Goal: Find specific page/section: Find specific page/section

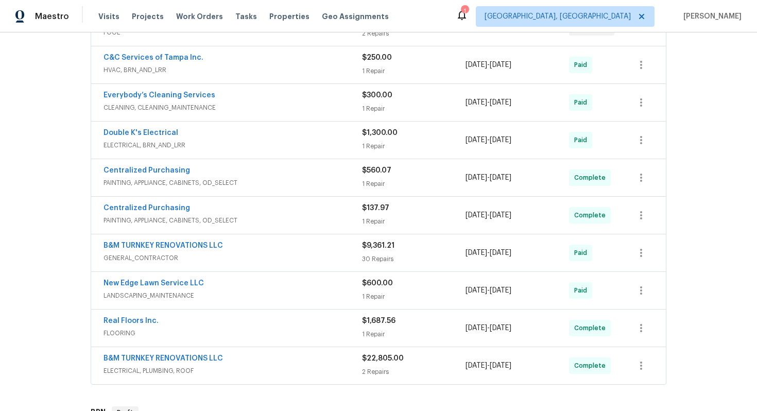
scroll to position [470, 0]
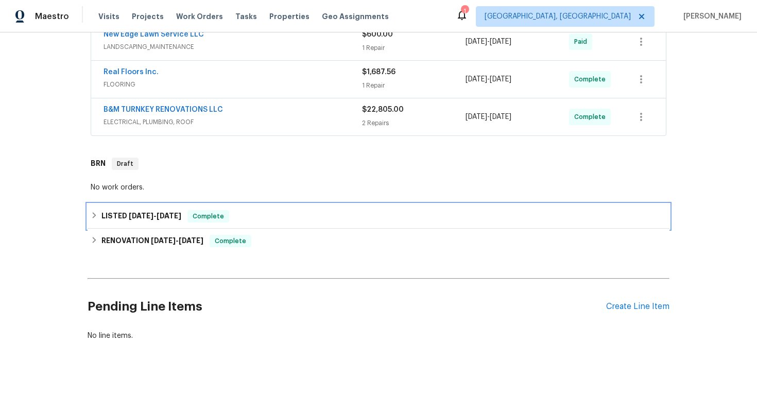
click at [185, 222] on div "LISTED 7/7/25 - 7/11/25 Complete" at bounding box center [379, 216] width 576 height 12
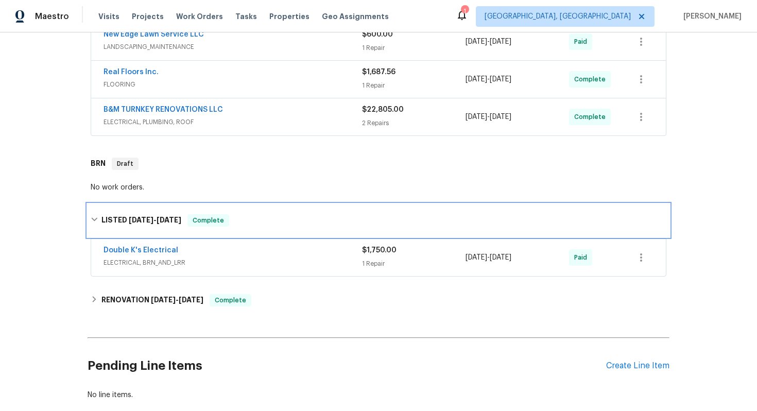
click at [201, 225] on span "Complete" at bounding box center [209, 220] width 40 height 10
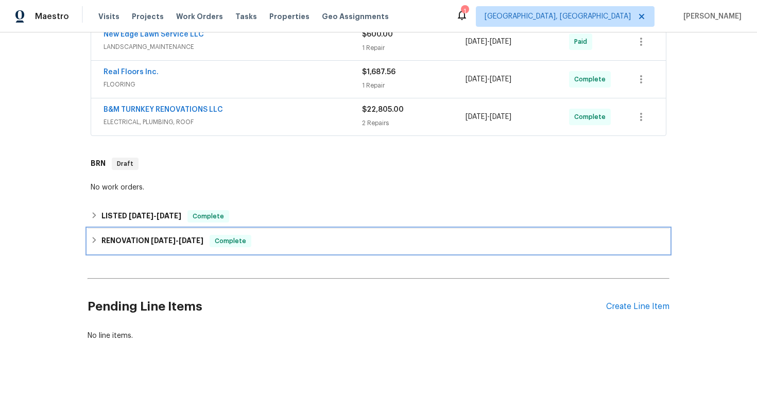
click at [214, 243] on div "RENOVATION 6/20/25 - 6/20/25 Complete" at bounding box center [379, 241] width 576 height 12
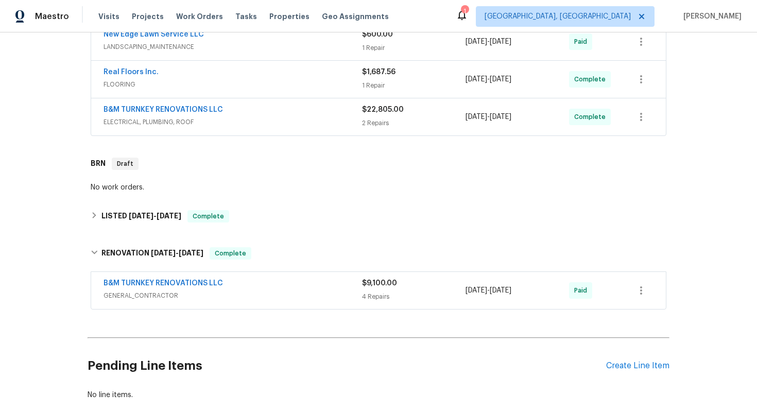
click at [250, 280] on div "B&M TURNKEY RENOVATIONS LLC" at bounding box center [233, 284] width 259 height 12
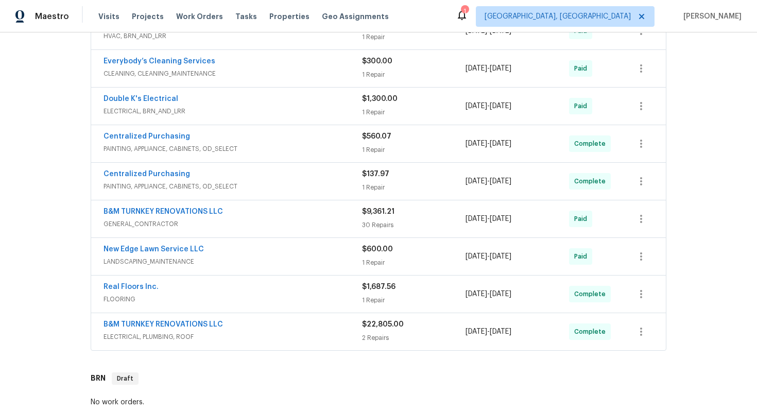
scroll to position [257, 0]
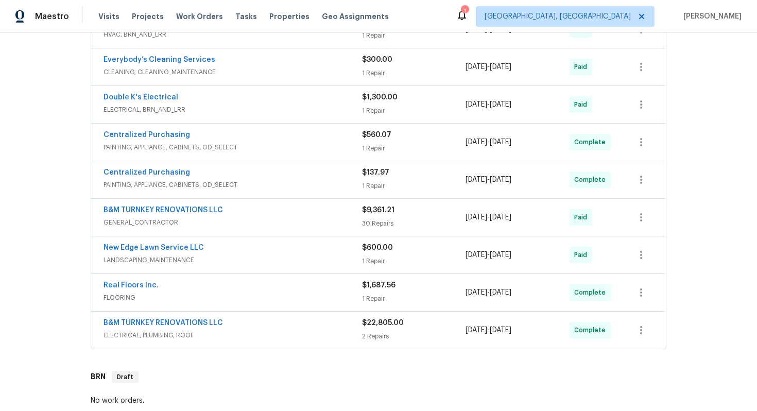
click at [237, 334] on span "ELECTRICAL, PLUMBING, ROOF" at bounding box center [233, 335] width 259 height 10
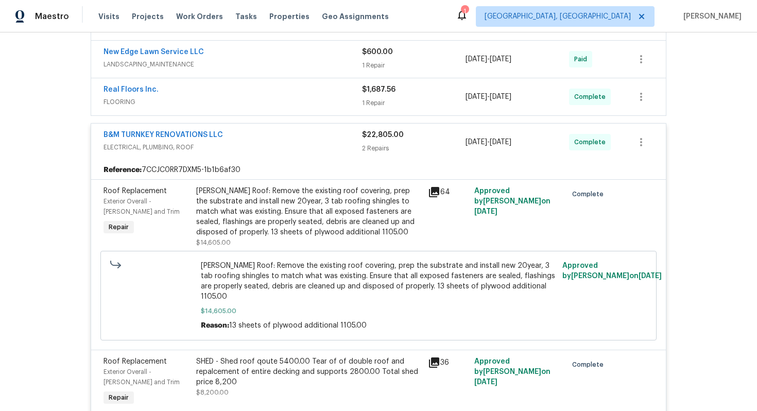
scroll to position [455, 0]
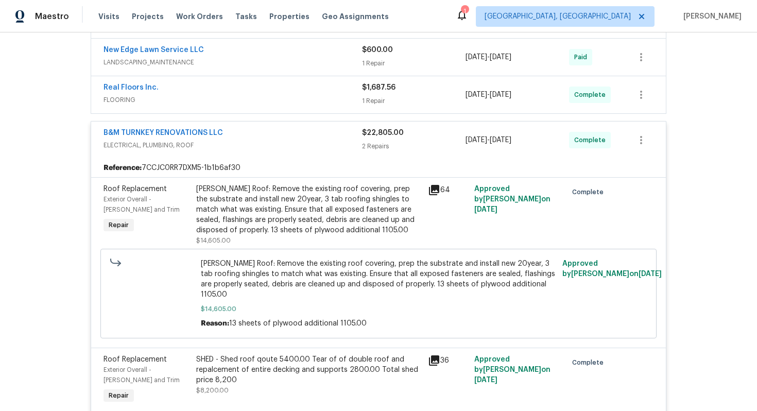
click at [311, 143] on span "ELECTRICAL, PLUMBING, ROOF" at bounding box center [233, 145] width 259 height 10
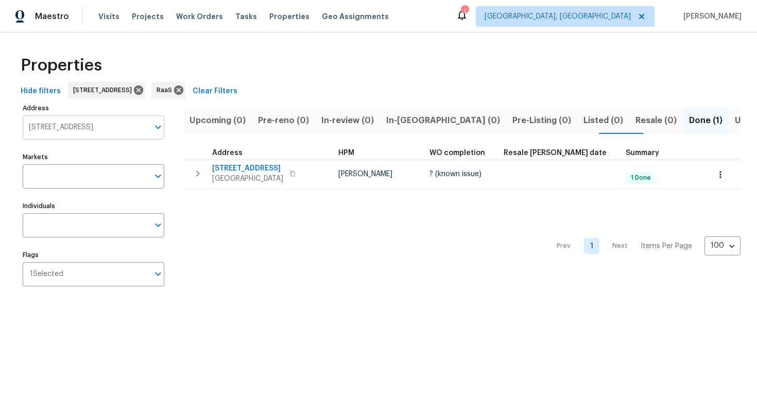
click at [90, 128] on input "[STREET_ADDRESS]" at bounding box center [86, 127] width 126 height 24
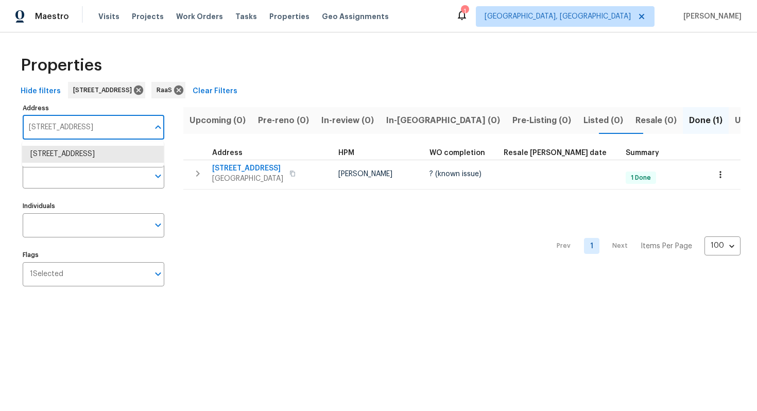
paste input "[STREET_ADDRESS]"
type input "[STREET_ADDRESS]"
click at [90, 158] on li "[STREET_ADDRESS]" at bounding box center [93, 154] width 142 height 17
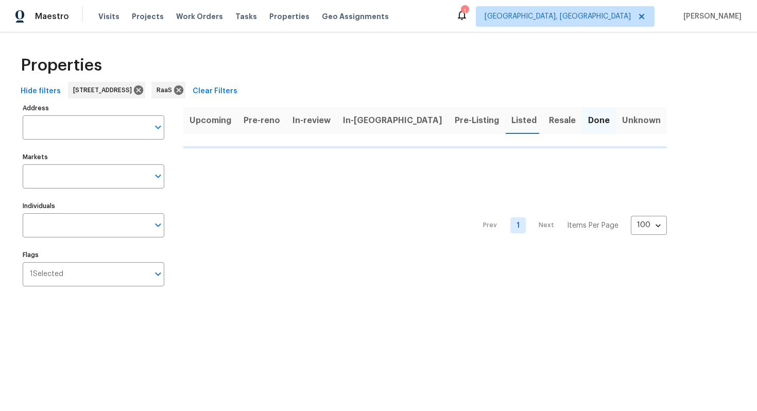
type input "[STREET_ADDRESS]"
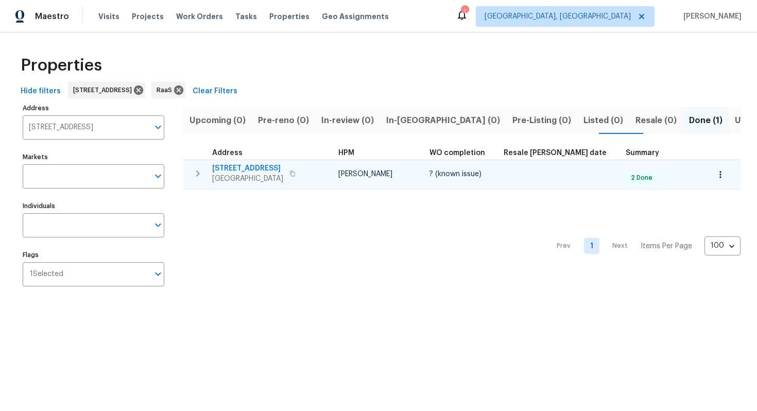
click at [252, 166] on span "3619 Colonial Trl" at bounding box center [247, 168] width 71 height 10
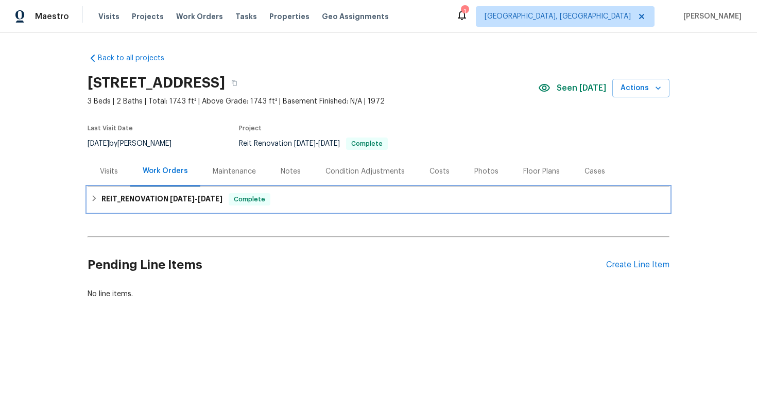
click at [181, 199] on span "[DATE]" at bounding box center [182, 198] width 25 height 7
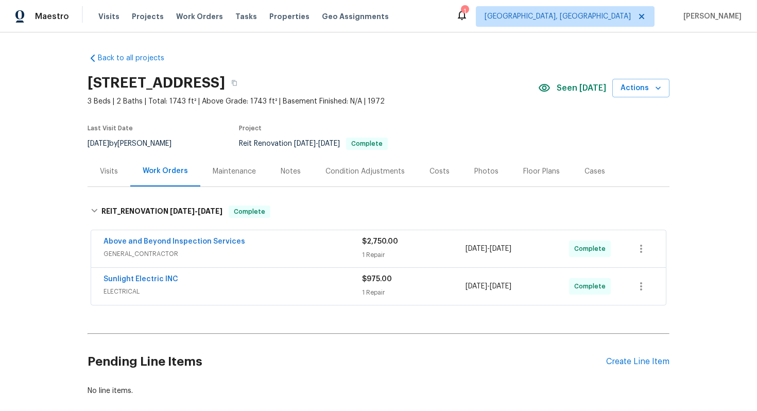
click at [434, 170] on div "Costs" at bounding box center [440, 171] width 20 height 10
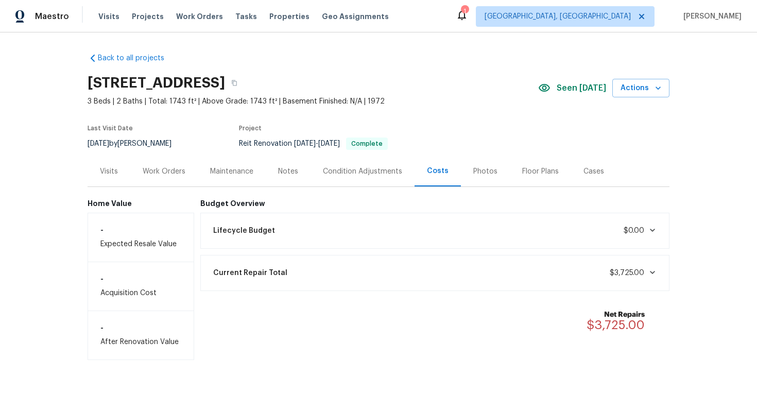
click at [184, 167] on div "Work Orders" at bounding box center [164, 171] width 43 height 10
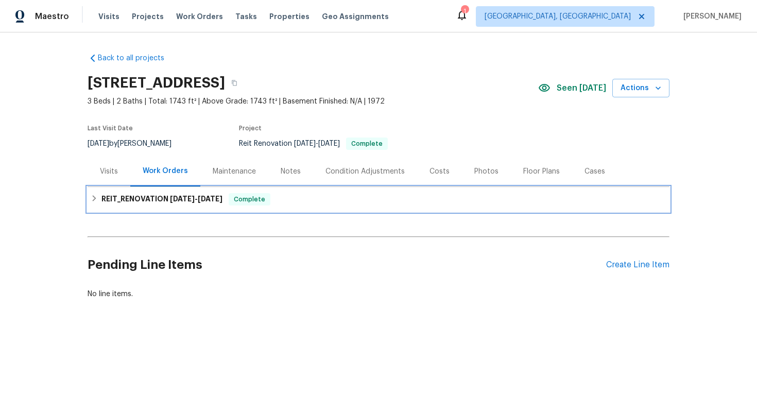
click at [173, 189] on div "REIT_RENOVATION [DATE] - [DATE] Complete" at bounding box center [379, 199] width 582 height 25
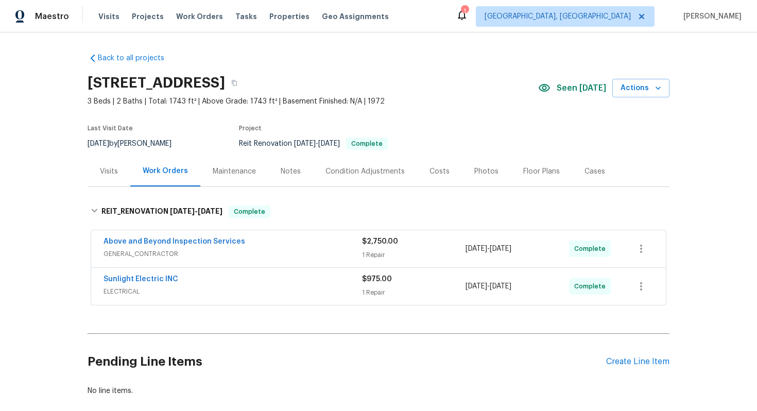
click at [440, 169] on div "Costs" at bounding box center [440, 171] width 20 height 10
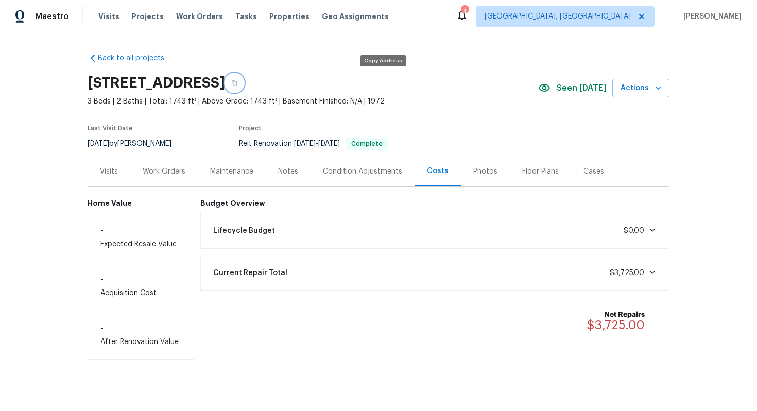
click at [238, 83] on icon "button" at bounding box center [234, 83] width 6 height 6
click at [244, 87] on button "button" at bounding box center [234, 83] width 19 height 19
click at [171, 168] on div "Work Orders" at bounding box center [164, 171] width 43 height 10
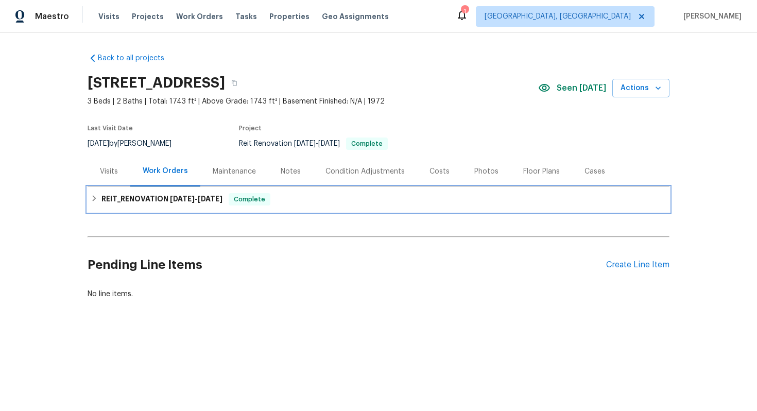
click at [183, 200] on span "[DATE]" at bounding box center [182, 198] width 25 height 7
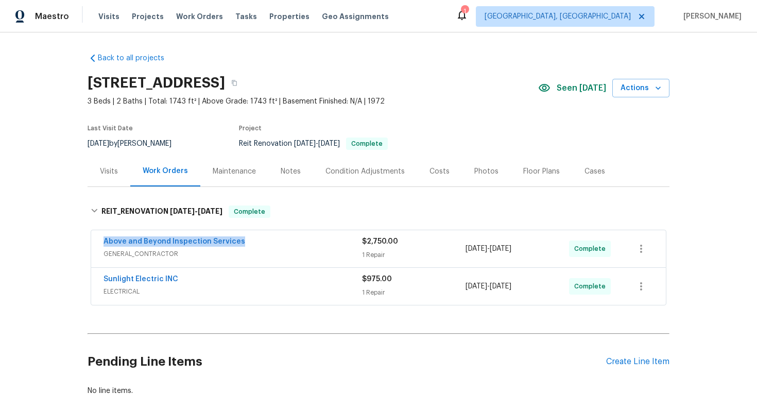
drag, startPoint x: 97, startPoint y: 241, endPoint x: 266, endPoint y: 246, distance: 169.6
click at [266, 246] on div "Above and Beyond Inspection Services GENERAL_CONTRACTOR $2,750.00 1 Repair [DAT…" at bounding box center [378, 248] width 575 height 37
copy link "Above and Beyond Inspection Services"
drag, startPoint x: 99, startPoint y: 277, endPoint x: 201, endPoint y: 283, distance: 102.2
click at [201, 283] on div "Sunlight Electric INC ELECTRICAL $975.00 1 Repair [DATE] - [DATE] Complete" at bounding box center [378, 286] width 575 height 37
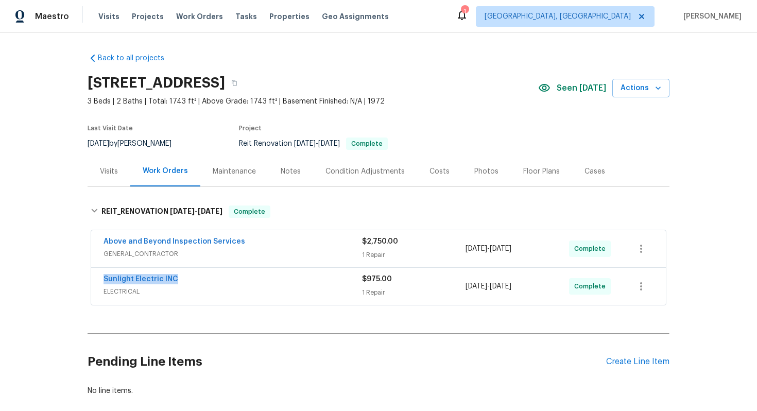
copy link "Sunlight Electric INC"
